Goal: Task Accomplishment & Management: Complete application form

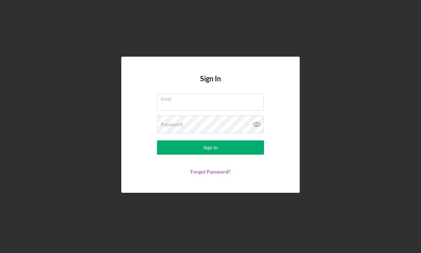
click at [221, 111] on input "Email" at bounding box center [210, 101] width 107 height 17
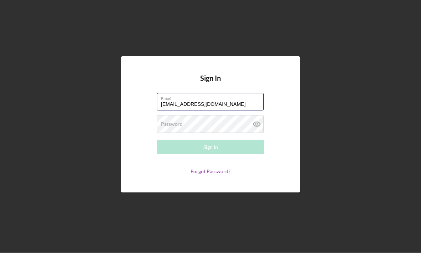
type input "[EMAIL_ADDRESS][DOMAIN_NAME]"
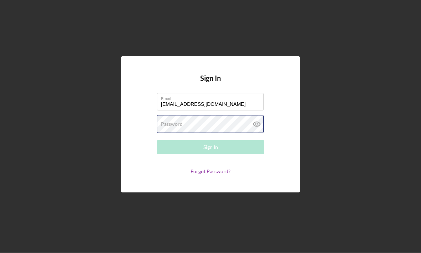
click at [202, 118] on div "Password Required" at bounding box center [210, 125] width 107 height 18
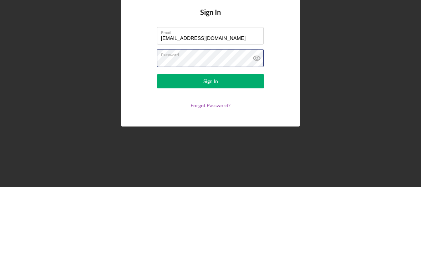
click at [210, 141] on button "Sign In" at bounding box center [210, 148] width 107 height 14
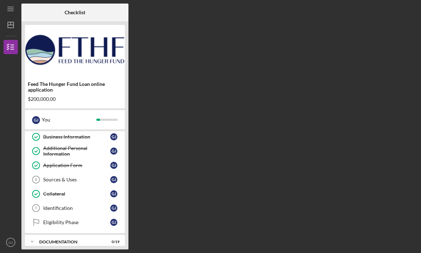
scroll to position [30, 0]
click at [68, 178] on div "Sources & Uses" at bounding box center [76, 181] width 67 height 6
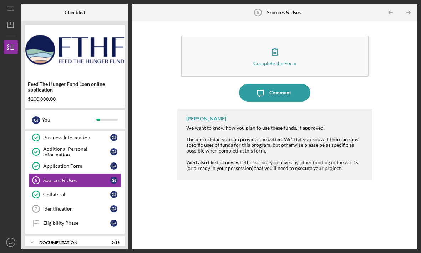
click at [299, 36] on button "Complete the Form Form" at bounding box center [275, 56] width 188 height 41
